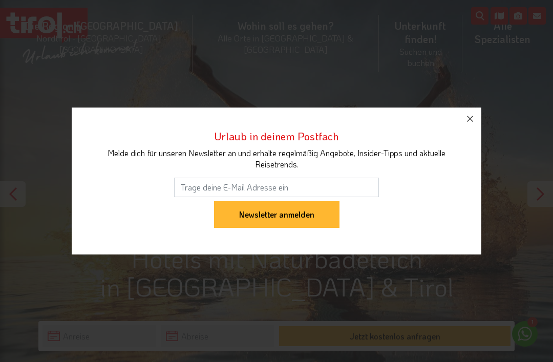
click at [470, 120] on icon "button" at bounding box center [470, 119] width 12 height 12
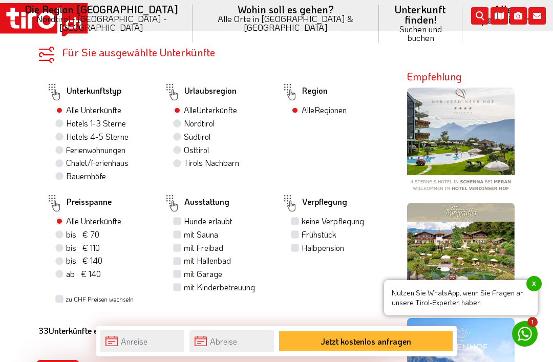
scroll to position [691, 0]
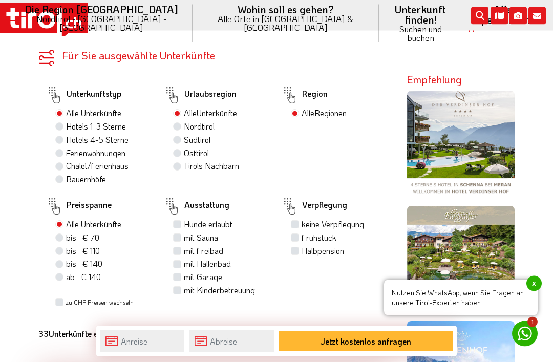
click at [70, 135] on label "Hotels 4-5 Sterne" at bounding box center [97, 140] width 62 height 11
click at [64, 137] on input "Hotels 4-5 Sterne" at bounding box center [60, 140] width 7 height 7
radio input "true"
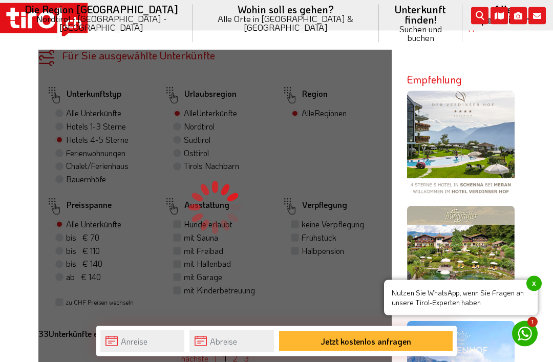
scroll to position [692, 0]
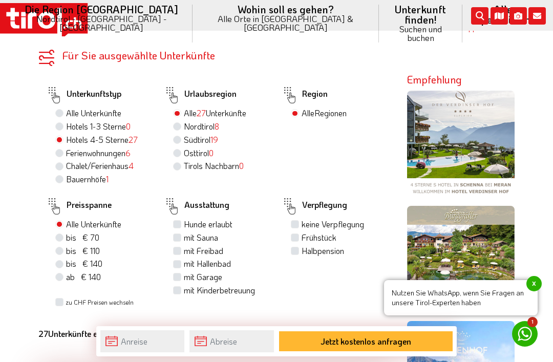
click at [184, 135] on label "Südtirol 19" at bounding box center [201, 139] width 34 height 11
click at [179, 136] on input "Südtirol 19" at bounding box center [178, 139] width 7 height 7
radio input "true"
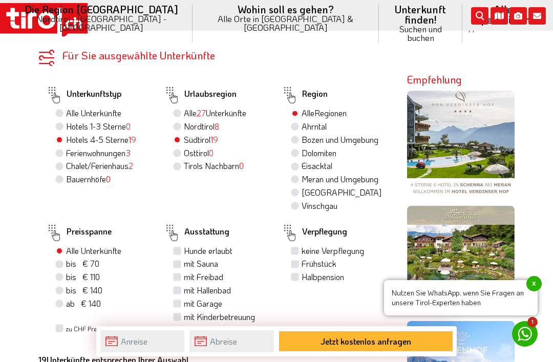
click at [184, 254] on label "Hunde erlaubt" at bounding box center [208, 250] width 49 height 11
click at [181, 254] on input "Hunde erlaubt" at bounding box center [178, 250] width 7 height 7
checkbox input "true"
click at [183, 267] on div "mit Sauna" at bounding box center [219, 264] width 93 height 13
click at [184, 269] on label "mit Sauna" at bounding box center [201, 263] width 34 height 11
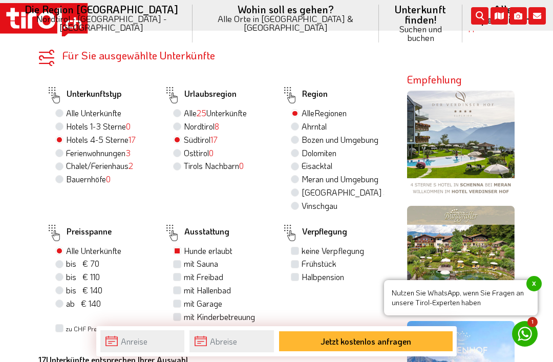
click at [180, 267] on input "mit Sauna" at bounding box center [178, 263] width 7 height 7
checkbox input "true"
click at [302, 283] on label "Halbpension" at bounding box center [323, 276] width 43 height 11
click at [296, 280] on input "Halbpension" at bounding box center [296, 277] width 7 height 7
checkbox input "true"
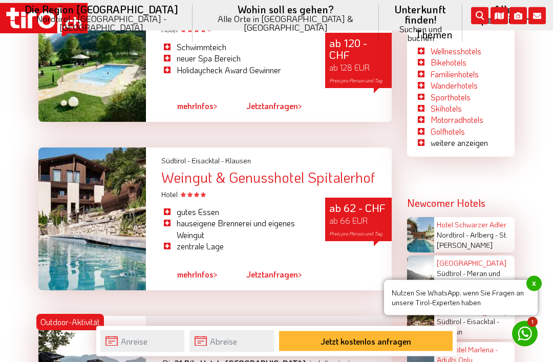
scroll to position [1601, 0]
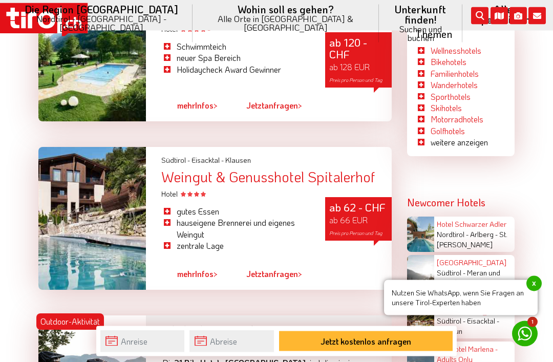
click at [234, 185] on div "Weingut & Genusshotel Spitalerhof" at bounding box center [276, 178] width 231 height 16
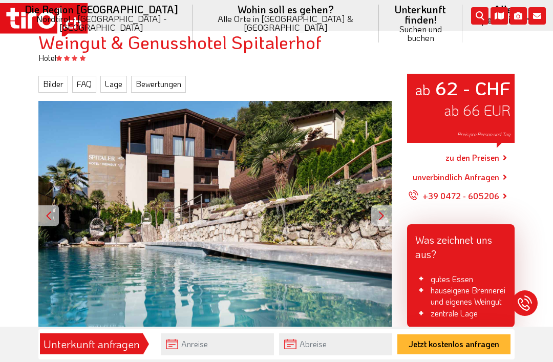
scroll to position [111, 0]
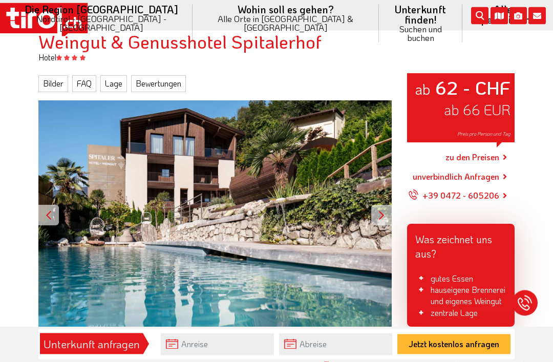
click at [386, 207] on div at bounding box center [381, 215] width 20 height 20
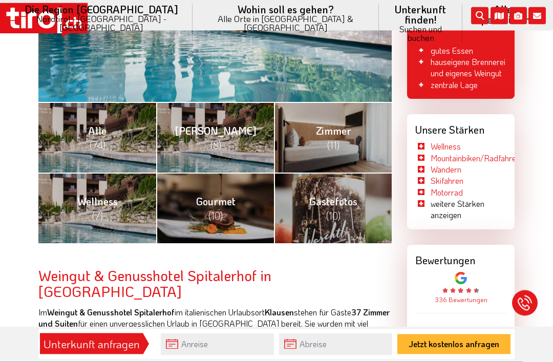
scroll to position [340, 0]
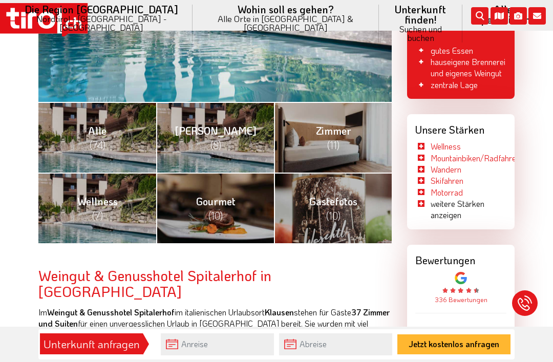
click at [93, 209] on span "(7)" at bounding box center [97, 215] width 11 height 13
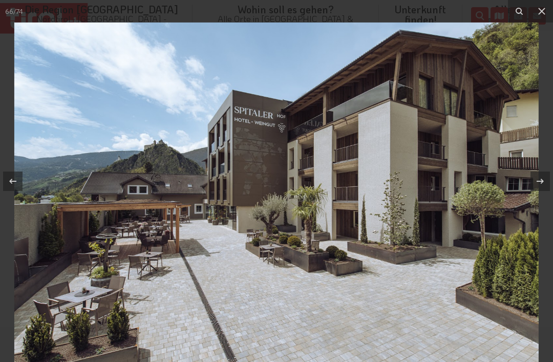
click at [546, 15] on icon at bounding box center [542, 11] width 12 height 12
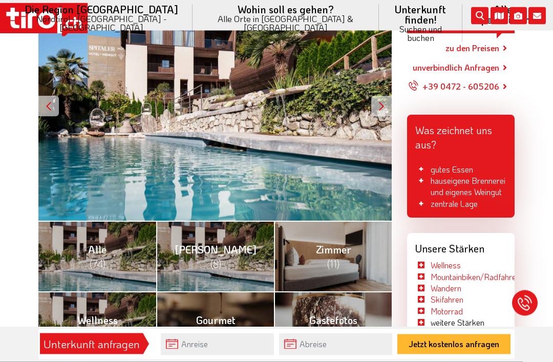
scroll to position [212, 0]
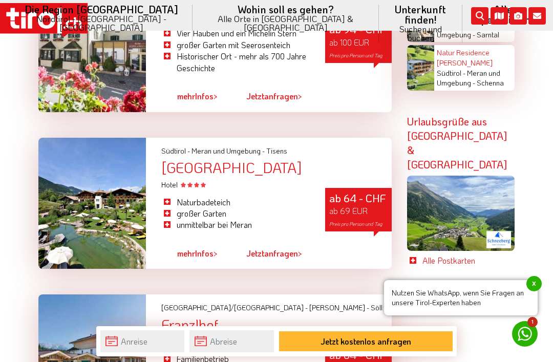
scroll to position [2399, 0]
click at [236, 160] on div "[GEOGRAPHIC_DATA]" at bounding box center [276, 168] width 231 height 16
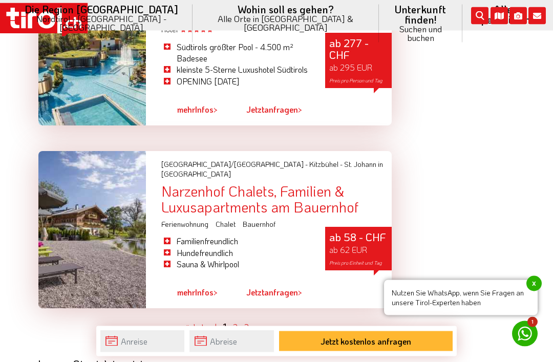
scroll to position [3042, 0]
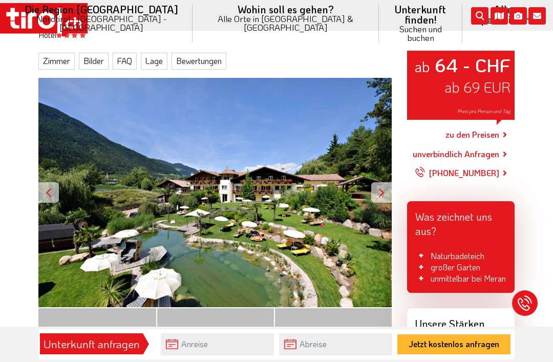
scroll to position [160, 0]
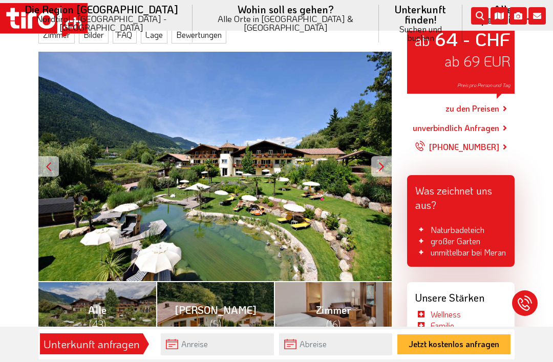
click at [385, 157] on div at bounding box center [381, 166] width 20 height 20
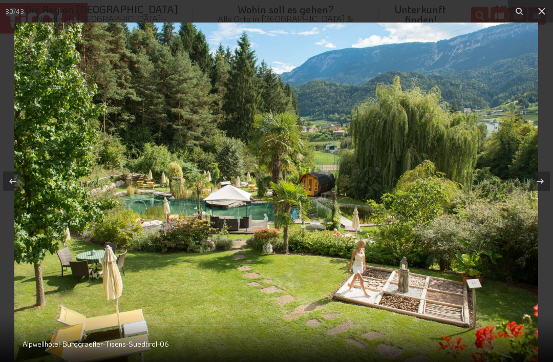
click at [547, 19] on button at bounding box center [542, 11] width 23 height 23
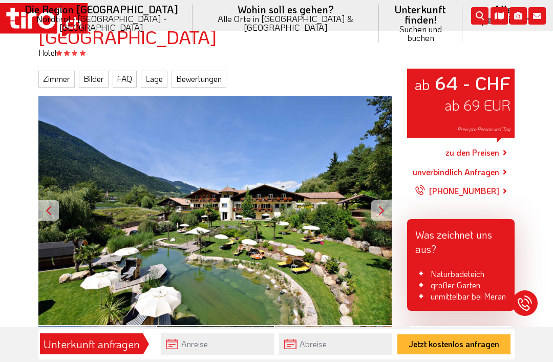
scroll to position [112, 0]
